Goal: Task Accomplishment & Management: Manage account settings

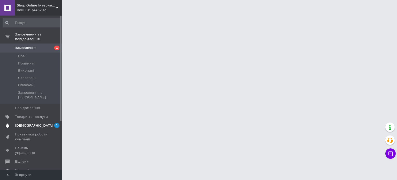
click at [43, 123] on span "[DEMOGRAPHIC_DATA]" at bounding box center [31, 125] width 33 height 5
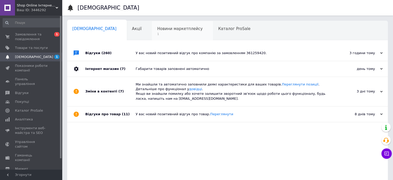
click at [162, 27] on span "Новини маркетплейсу" at bounding box center [179, 28] width 45 height 5
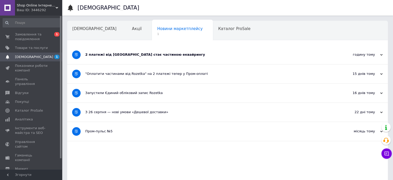
click at [127, 56] on div "2 платежі від [GEOGRAPHIC_DATA] стає частиною еквайрингу" at bounding box center [208, 54] width 246 height 5
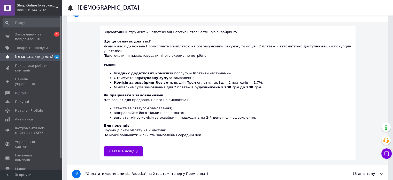
scroll to position [52, 0]
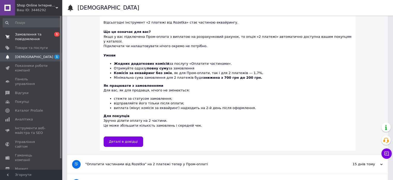
click at [51, 43] on link "Замовлення та повідомлення 0 1" at bounding box center [32, 36] width 64 height 13
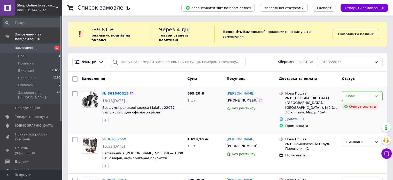
click at [111, 91] on link "№ 361640815" at bounding box center [115, 93] width 26 height 4
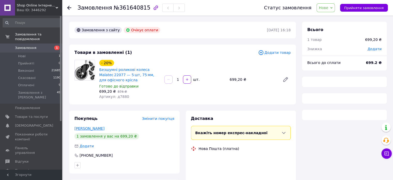
click at [102, 130] on link "[PERSON_NAME]" at bounding box center [89, 128] width 30 height 4
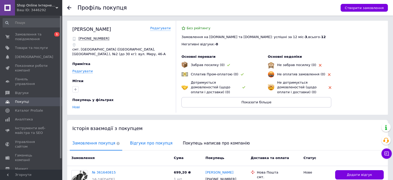
click at [142, 144] on span "Відгуки про покупця" at bounding box center [151, 142] width 48 height 13
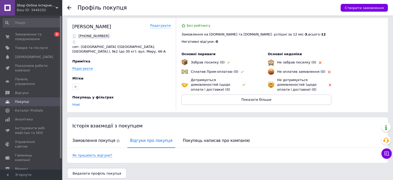
scroll to position [6, 0]
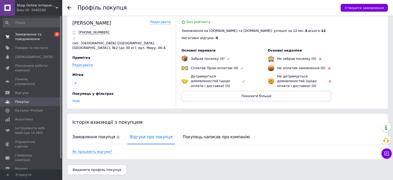
click at [34, 39] on span "Замовлення та повідомлення" at bounding box center [31, 36] width 33 height 9
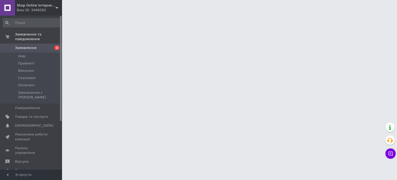
click at [42, 14] on div "Shop Online Інтернет-магазин Ваш ID: 3446292" at bounding box center [38, 8] width 47 height 16
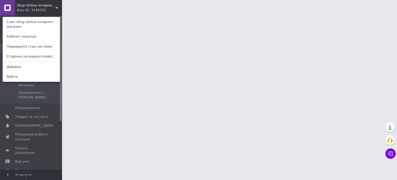
click at [45, 23] on link "Сайт Shop Online Інтернет-магазин" at bounding box center [31, 24] width 57 height 14
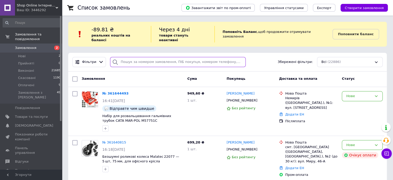
click at [137, 57] on input "search" at bounding box center [178, 62] width 136 height 10
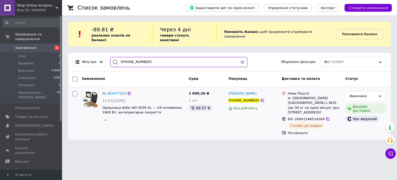
type input "[PHONE_NUMBER]"
click at [164, 109] on span "Орешница Adler AD 3039 XL — 24 половинки, 1600 Вт, антипригарне покриття" at bounding box center [143, 110] width 82 height 10
click at [111, 90] on div "№ 361477323" at bounding box center [114, 93] width 25 height 6
click at [112, 91] on span "№ 361477323" at bounding box center [114, 93] width 24 height 4
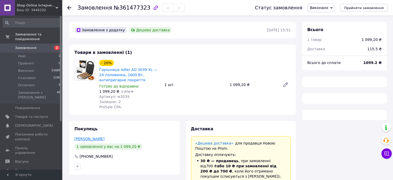
drag, startPoint x: 98, startPoint y: 135, endPoint x: 101, endPoint y: 140, distance: 5.3
click at [99, 136] on div "Покупець Матюшенко Оксана 1 замовлення у вас на 1 099,20 ₴ +380509148281" at bounding box center [124, 147] width 110 height 53
click at [101, 140] on link "Матюшенко Оксана" at bounding box center [89, 138] width 30 height 4
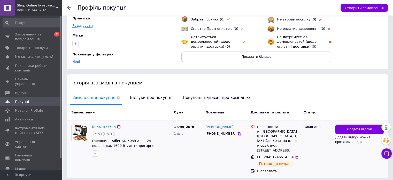
scroll to position [59, 0]
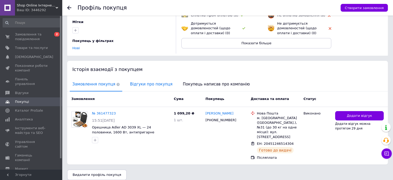
click at [134, 79] on span "Відгуки про покупця" at bounding box center [151, 84] width 48 height 13
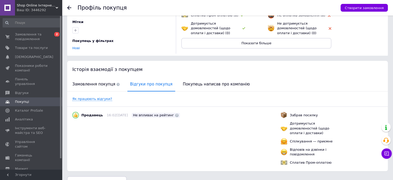
click at [22, 29] on div "Замовлення та повідомлення 0 2 Товари та послуги Сповіщення 0 0 Показники робот…" at bounding box center [32, 93] width 64 height 155
click at [27, 36] on span "Замовлення та повідомлення" at bounding box center [31, 36] width 33 height 9
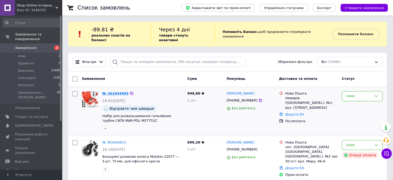
click at [113, 91] on link "№ 361644493" at bounding box center [115, 93] width 26 height 4
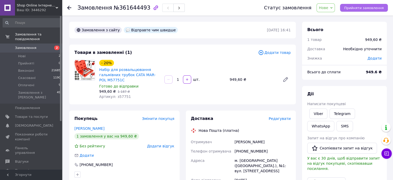
click at [356, 11] on button "Прийняти замовлення" at bounding box center [364, 8] width 48 height 8
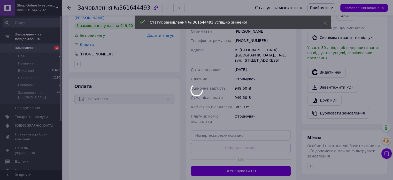
scroll to position [16, 0]
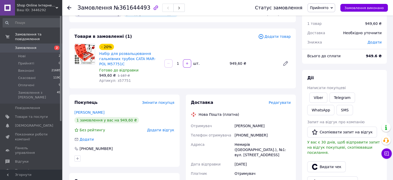
click at [243, 136] on div "[PHONE_NUMBER]" at bounding box center [263, 134] width 58 height 9
copy div "380972482719"
click at [41, 11] on div "Ваш ID: 3446292" at bounding box center [39, 10] width 45 height 5
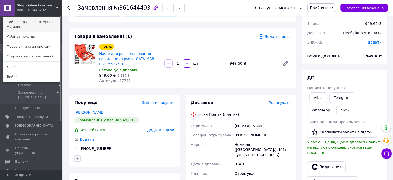
click at [44, 22] on link "Сайт Shop Online Інтернет-магазин" at bounding box center [31, 24] width 57 height 14
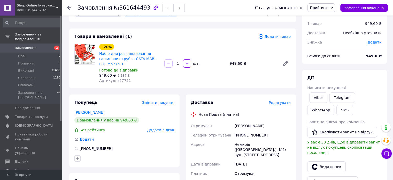
click at [68, 6] on icon at bounding box center [69, 8] width 4 height 4
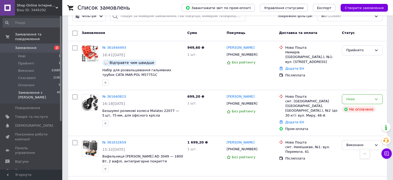
scroll to position [26, 0]
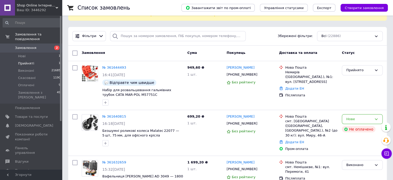
click at [36, 60] on li "Прийняті 1" at bounding box center [32, 63] width 64 height 7
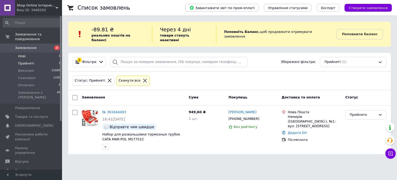
click at [35, 52] on li "Нові 1" at bounding box center [32, 55] width 64 height 7
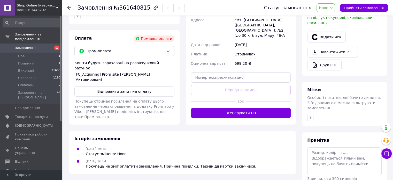
scroll to position [162, 0]
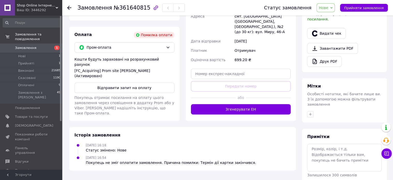
click at [202, 161] on div "Покупець не зміг оплатити замовлення. Причина помилки: Термін дії картки закінч…" at bounding box center [171, 162] width 170 height 5
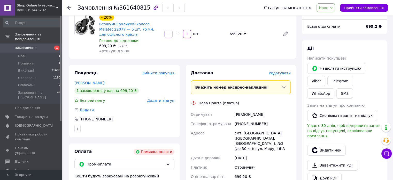
scroll to position [33, 0]
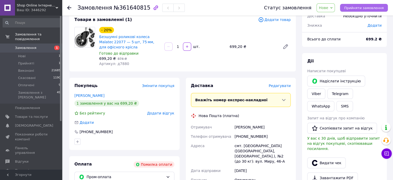
click at [357, 6] on span "Прийняти замовлення" at bounding box center [364, 8] width 40 height 4
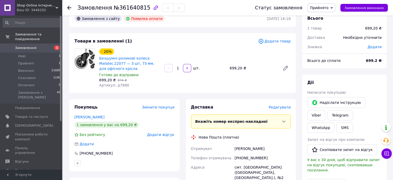
scroll to position [26, 0]
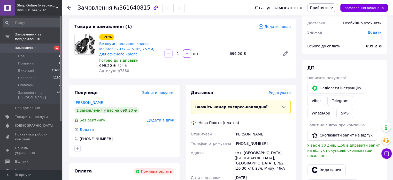
click at [242, 141] on div "[PHONE_NUMBER]" at bounding box center [263, 142] width 58 height 9
copy div "[PHONE_NUMBER]"
click at [72, 7] on div at bounding box center [72, 8] width 10 height 16
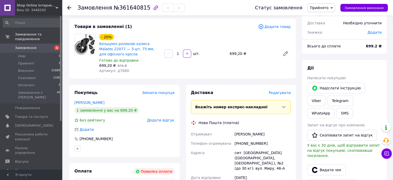
click at [69, 6] on use at bounding box center [69, 8] width 4 height 4
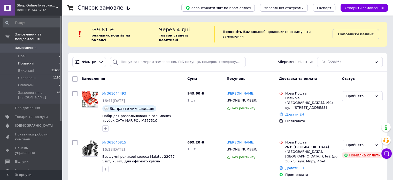
click at [35, 60] on li "Прийняті 2" at bounding box center [32, 63] width 64 height 7
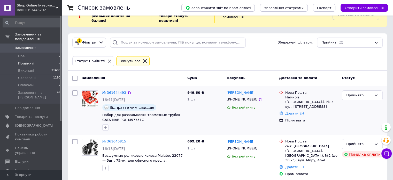
scroll to position [21, 0]
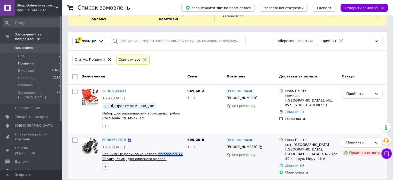
drag, startPoint x: 179, startPoint y: 148, endPoint x: 151, endPoint y: 147, distance: 28.2
click at [151, 151] on span "Бесшумные роликовые колеса Malatec 22077 — 5шт, 75мм, для офисного кресла." at bounding box center [142, 156] width 81 height 10
copy span "Malatec 22077 —"
click at [258, 145] on icon at bounding box center [260, 147] width 4 height 4
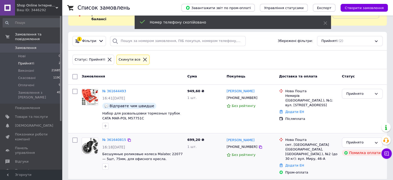
click at [268, 137] on div "[PERSON_NAME]" at bounding box center [250, 140] width 49 height 6
copy div "[PERSON_NAME]"
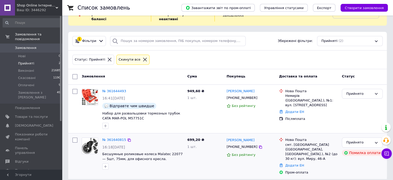
click at [302, 142] on div "смт. [GEOGRAPHIC_DATA] ([GEOGRAPHIC_DATA], [GEOGRAPHIC_DATA].), №2 (до 30 кг): …" at bounding box center [311, 151] width 52 height 19
copy div "Петропавлівка"
drag, startPoint x: 102, startPoint y: 147, endPoint x: 173, endPoint y: 147, distance: 71.3
click at [173, 147] on div "№ 361640815 16:18, 12.09.2025 Бесшумные роликовые колеса Malatec 22077 — 5шт, 7…" at bounding box center [142, 153] width 85 height 36
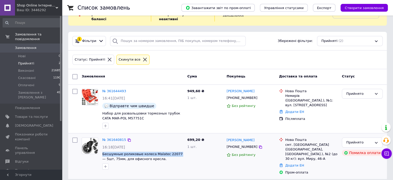
copy span "Бесшумные роликовые колеса Malatec 22077"
click at [356, 140] on div "Прийнято" at bounding box center [359, 142] width 26 height 5
click at [357, 148] on li "Виконано" at bounding box center [362, 153] width 40 height 10
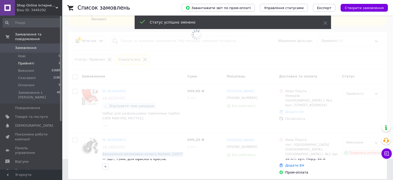
scroll to position [16, 0]
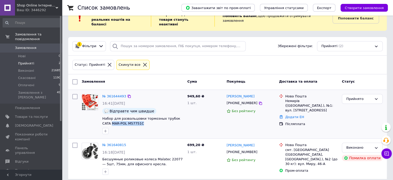
drag, startPoint x: 141, startPoint y: 119, endPoint x: 102, endPoint y: 118, distance: 39.3
click at [102, 118] on div "№ 361644493 16:41, 12.09.2025 Відправте чим швидше Набор для развальцовки тормо…" at bounding box center [142, 114] width 85 height 44
copy span "MAR-POL M57751C"
click at [181, 109] on div "Відправте чим швидше" at bounding box center [142, 111] width 81 height 6
click at [104, 94] on link "№ 361644493" at bounding box center [114, 96] width 24 height 4
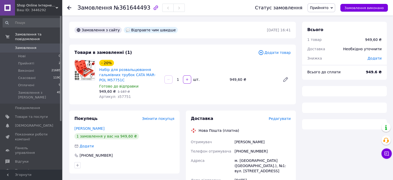
click at [382, 58] on div "Додати" at bounding box center [374, 57] width 20 height 11
click at [377, 58] on span "Додати" at bounding box center [374, 58] width 14 height 4
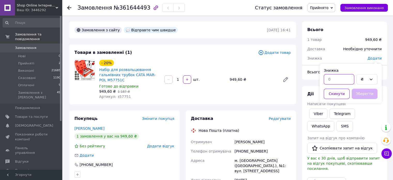
click at [354, 80] on input "text" at bounding box center [339, 79] width 30 height 10
type input "149"
click at [360, 95] on button "Зберегти" at bounding box center [365, 93] width 26 height 10
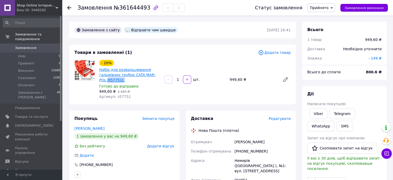
drag, startPoint x: 116, startPoint y: 81, endPoint x: 99, endPoint y: 80, distance: 17.1
click at [99, 80] on span "Набір для розвальцювання гальмівних трубок CATA MAR-POL M57751C" at bounding box center [129, 75] width 61 height 16
copy link "M57751C"
click at [245, 149] on div "[PHONE_NUMBER]" at bounding box center [263, 150] width 58 height 9
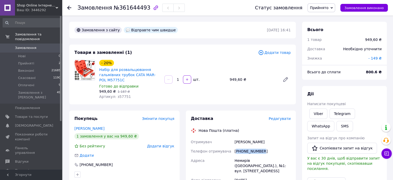
copy div "380972482719"
click at [243, 138] on div "[PERSON_NAME]" at bounding box center [263, 141] width 58 height 9
copy div "[PERSON_NAME]"
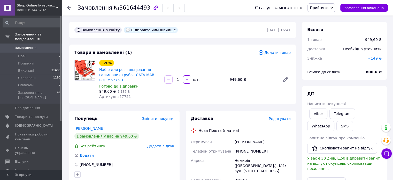
click at [245, 159] on div "Немирів ([GEOGRAPHIC_DATA].), №1: вул. [STREET_ADDRESS]" at bounding box center [263, 166] width 58 height 20
copy div "Немирів"
drag, startPoint x: 117, startPoint y: 79, endPoint x: 99, endPoint y: 71, distance: 19.4
click at [99, 71] on span "Набір для розвальцювання гальмівних трубок CATA MAR-POL M57751C" at bounding box center [129, 75] width 61 height 16
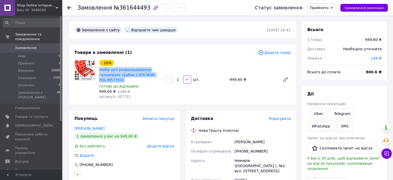
copy link "Набір для розвальцювання гальмівних трубок CATA MAR-POL M57751C"
click at [371, 10] on button "Замовлення виконано" at bounding box center [364, 8] width 48 height 8
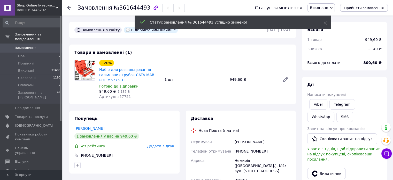
click at [67, 9] on icon at bounding box center [69, 8] width 4 height 4
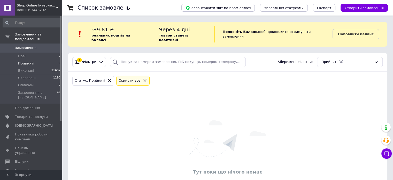
click at [43, 60] on li "Прийняті 0" at bounding box center [32, 63] width 64 height 7
click at [45, 45] on span "Замовлення" at bounding box center [31, 47] width 33 height 5
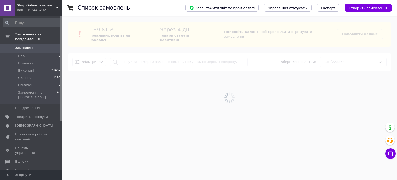
click at [163, 59] on div at bounding box center [229, 98] width 335 height 164
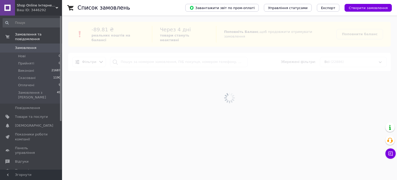
click at [163, 59] on div at bounding box center [229, 98] width 335 height 164
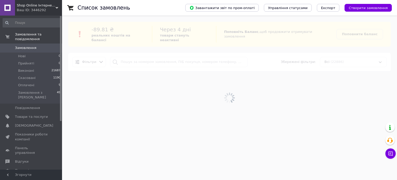
click at [163, 59] on div at bounding box center [229, 98] width 335 height 164
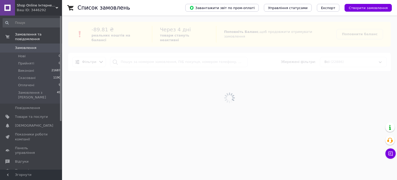
click at [163, 59] on div at bounding box center [229, 98] width 335 height 164
click at [163, 59] on input "search" at bounding box center [178, 62] width 137 height 10
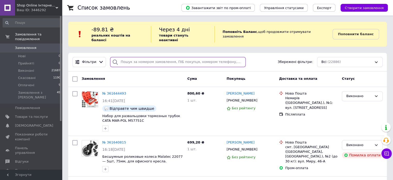
click at [163, 59] on input "search" at bounding box center [178, 62] width 136 height 10
paste input "[PHONE_NUMBER]"
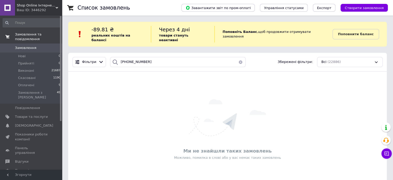
click at [35, 38] on link "Замовлення та повідомлення" at bounding box center [32, 36] width 64 height 13
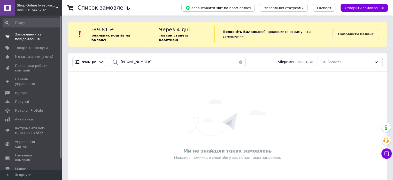
click at [35, 39] on span "Замовлення та повідомлення" at bounding box center [31, 36] width 33 height 9
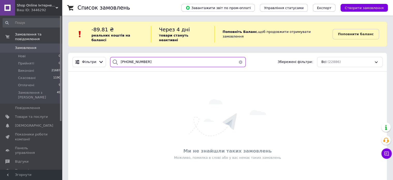
click at [136, 57] on input "[PHONE_NUMBER]" at bounding box center [178, 62] width 136 height 10
paste input "‭[PHONE_NUMBER]‬"
click at [136, 57] on input "‭[PHONE_NUMBER]‬" at bounding box center [178, 62] width 136 height 10
click at [144, 58] on input "‭[PHONE_NUMBER]‬" at bounding box center [178, 62] width 136 height 10
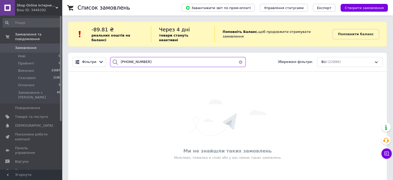
click at [139, 58] on input "‭[PHONE_NUMBER]‬" at bounding box center [178, 62] width 136 height 10
click at [136, 59] on input "‭+380 (66) 86 8075‬" at bounding box center [178, 62] width 136 height 10
click at [129, 57] on input "‭+380 (66) 869 80 75‬" at bounding box center [178, 62] width 136 height 10
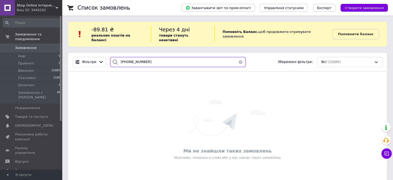
click at [128, 57] on input "‭+380 (66) 869 80 75‬" at bounding box center [178, 62] width 136 height 10
click at [133, 57] on input "‭+38066) 869 80 75‬" at bounding box center [178, 62] width 136 height 10
click at [132, 57] on input "‭+38066) 869 80 75‬" at bounding box center [178, 62] width 136 height 10
click at [135, 57] on input "‭+38066869 80 75‬" at bounding box center [178, 62] width 136 height 10
click at [137, 58] on input "‭+38066869 80 75‬" at bounding box center [178, 62] width 136 height 10
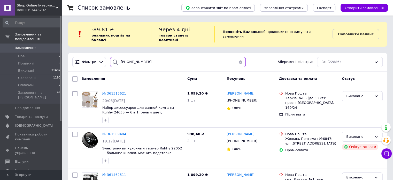
click at [139, 59] on input "‭+3806686980 75‬" at bounding box center [178, 62] width 136 height 10
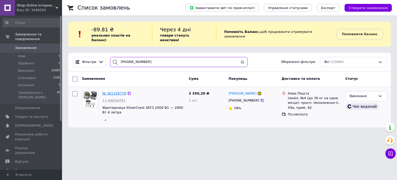
type input "‭+380668698075‬"
click at [110, 91] on span "№ 361258778" at bounding box center [114, 93] width 24 height 4
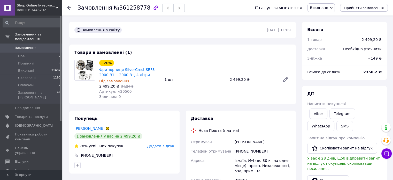
click at [71, 6] on div at bounding box center [72, 8] width 10 height 16
click at [68, 6] on icon at bounding box center [69, 8] width 4 height 4
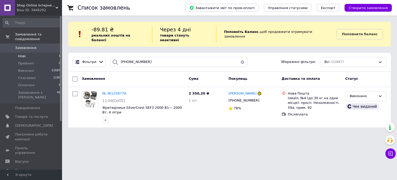
click at [43, 52] on li "Нові 1" at bounding box center [32, 55] width 64 height 7
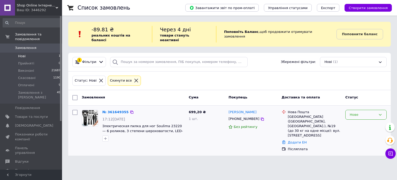
click at [372, 112] on div "Нове" at bounding box center [363, 114] width 26 height 5
click at [372, 120] on li "Прийнято" at bounding box center [365, 125] width 41 height 10
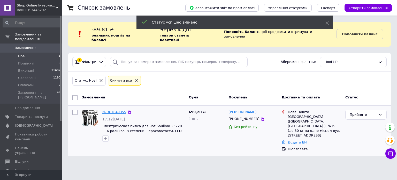
click at [115, 110] on link "№ 361649355" at bounding box center [114, 112] width 24 height 4
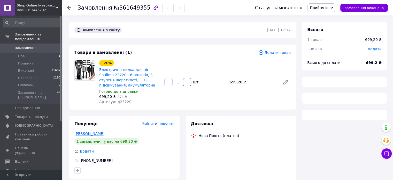
click at [95, 134] on link "Ванин Валерий" at bounding box center [89, 133] width 30 height 4
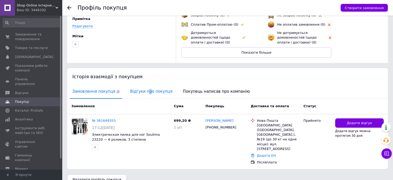
click at [141, 95] on span "Відгуки про покупця" at bounding box center [151, 91] width 48 height 13
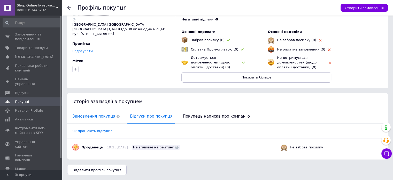
click at [88, 119] on span "Замовлення покупця" at bounding box center [96, 116] width 52 height 13
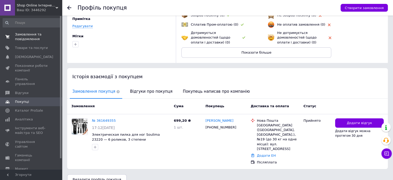
click at [35, 40] on span "Замовлення та повідомлення" at bounding box center [31, 36] width 33 height 9
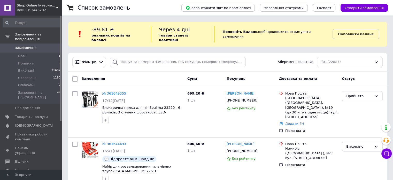
click at [36, 45] on span "Замовлення" at bounding box center [31, 47] width 33 height 5
click at [28, 13] on div "Shop Online Інтернет-магазин Ваш ID: 3446292" at bounding box center [38, 8] width 47 height 16
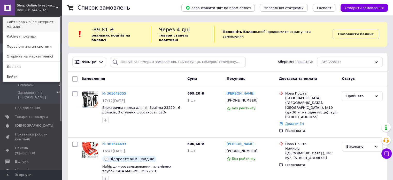
click at [30, 21] on link "Сайт Shop Online Інтернет-магазин" at bounding box center [31, 24] width 57 height 14
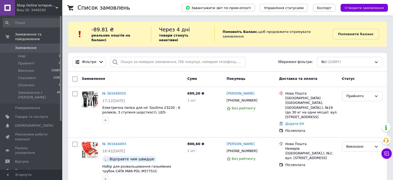
click at [25, 168] on span "Покупці" at bounding box center [22, 170] width 14 height 5
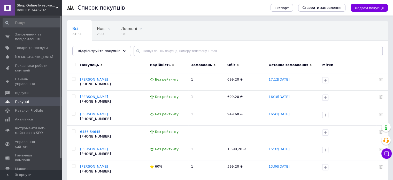
click at [25, 12] on div "Shop Online Інтернет-магазин Ваш ID: 3446292" at bounding box center [38, 8] width 47 height 16
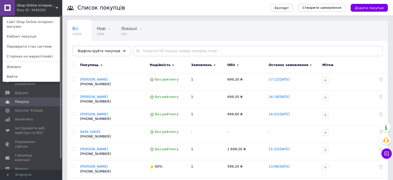
click at [26, 13] on div "Shop Online Інтернет-магазин Ваш ID: 3446292" at bounding box center [27, 8] width 24 height 16
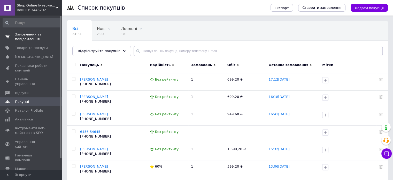
click at [35, 42] on link "Замовлення та повідомлення 0 0" at bounding box center [32, 36] width 64 height 13
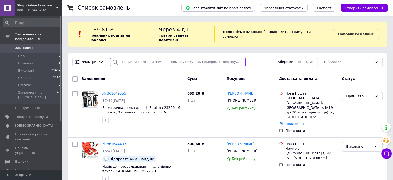
click at [191, 60] on input "search" at bounding box center [178, 62] width 136 height 10
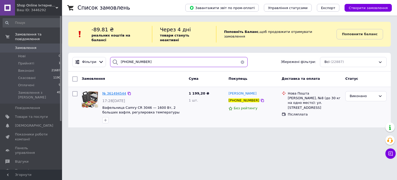
type input "[PHONE_NUMBER]"
click at [108, 91] on span "№ 361494544" at bounding box center [114, 93] width 24 height 4
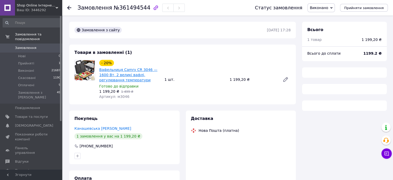
click at [124, 77] on link "Вафельниця Camry CR 3046 — 1600 Вт, 2 великі вафлі, регулювання температури" at bounding box center [128, 74] width 58 height 14
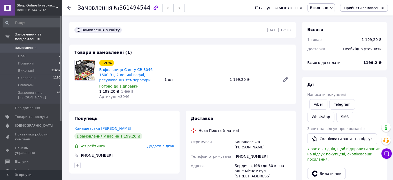
click at [247, 154] on div "[PHONE_NUMBER]" at bounding box center [263, 155] width 58 height 9
click at [246, 153] on div "[PHONE_NUMBER]" at bounding box center [263, 155] width 58 height 9
copy div "380678768444"
click at [88, 128] on link "Канашевська Ганна" at bounding box center [102, 128] width 57 height 4
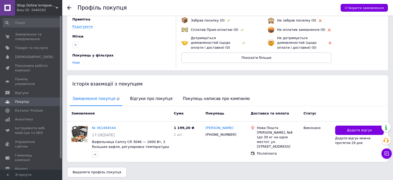
click at [116, 101] on span "Замовлення покупця" at bounding box center [96, 98] width 52 height 13
click at [127, 99] on span "Відгуки про покупця" at bounding box center [151, 98] width 48 height 13
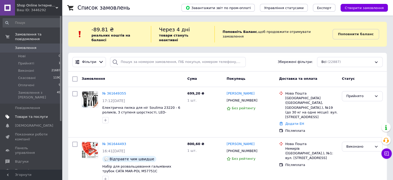
click at [25, 114] on span "Товари та послуги" at bounding box center [31, 116] width 33 height 5
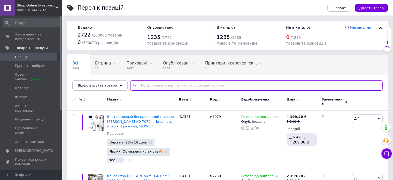
click at [168, 88] on input "text" at bounding box center [256, 85] width 252 height 10
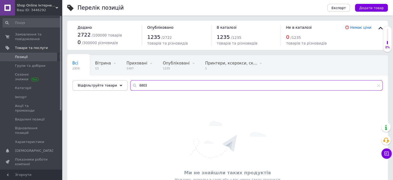
drag, startPoint x: 151, startPoint y: 85, endPoint x: 102, endPoint y: 85, distance: 49.1
click at [102, 85] on div "Відфільтруйте товари 6803" at bounding box center [227, 85] width 310 height 10
type input "\"
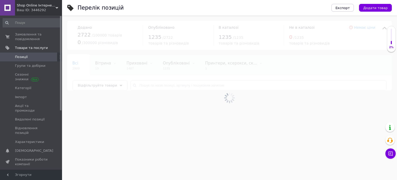
click at [84, 121] on div at bounding box center [229, 98] width 335 height 164
